Goal: Find specific page/section: Find specific page/section

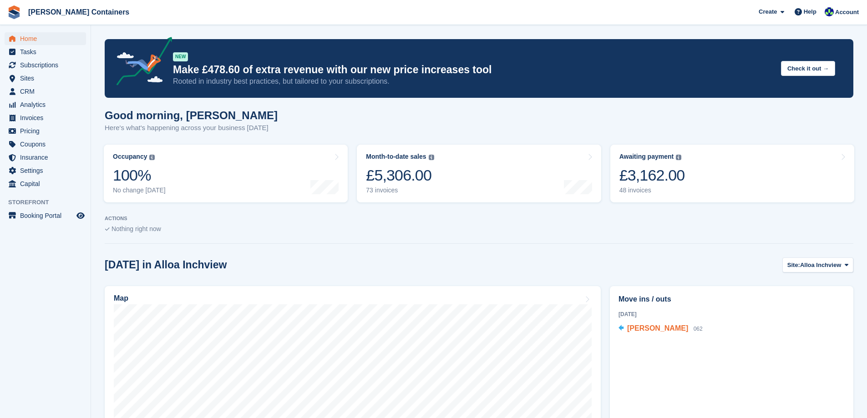
click at [640, 331] on span "[PERSON_NAME]" at bounding box center [657, 328] width 61 height 8
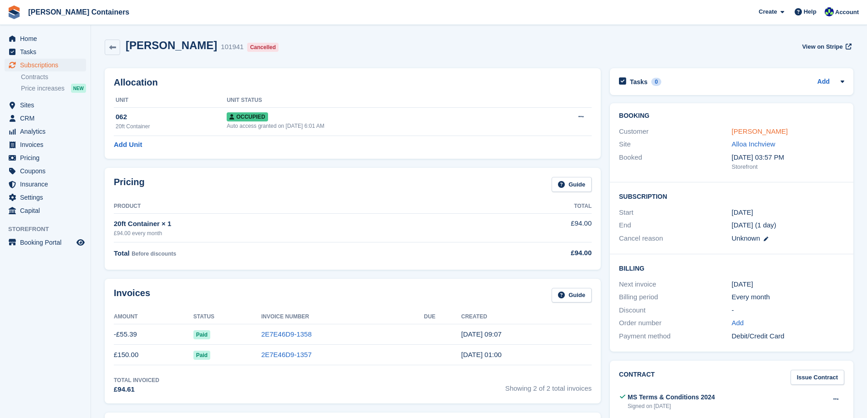
click at [742, 129] on link "[PERSON_NAME]" at bounding box center [759, 131] width 56 height 8
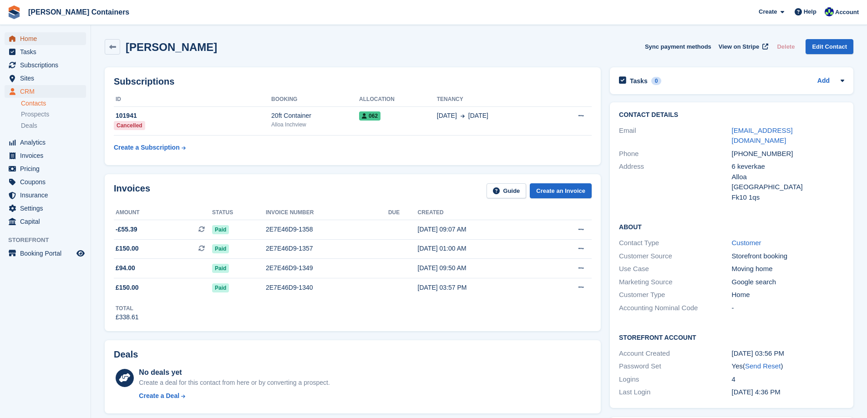
click at [27, 36] on span "Home" at bounding box center [47, 38] width 55 height 13
